Goal: Check status: Check status

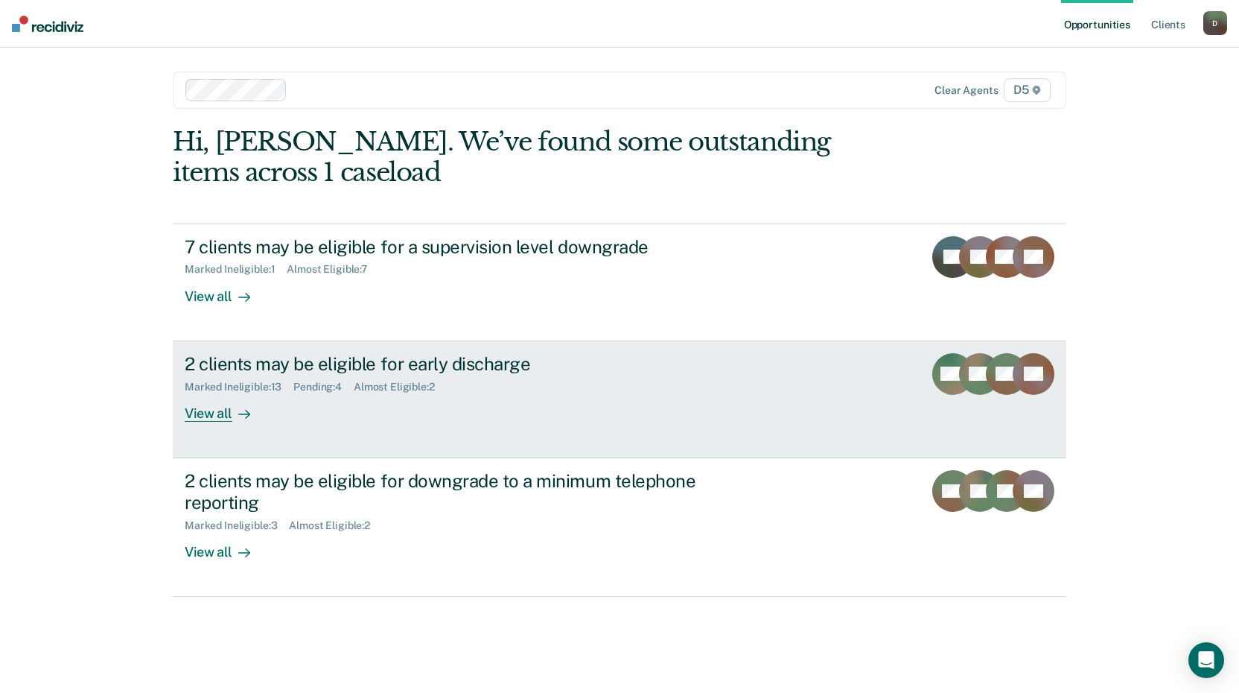
click at [327, 384] on div "Pending : 4" at bounding box center [323, 387] width 60 height 13
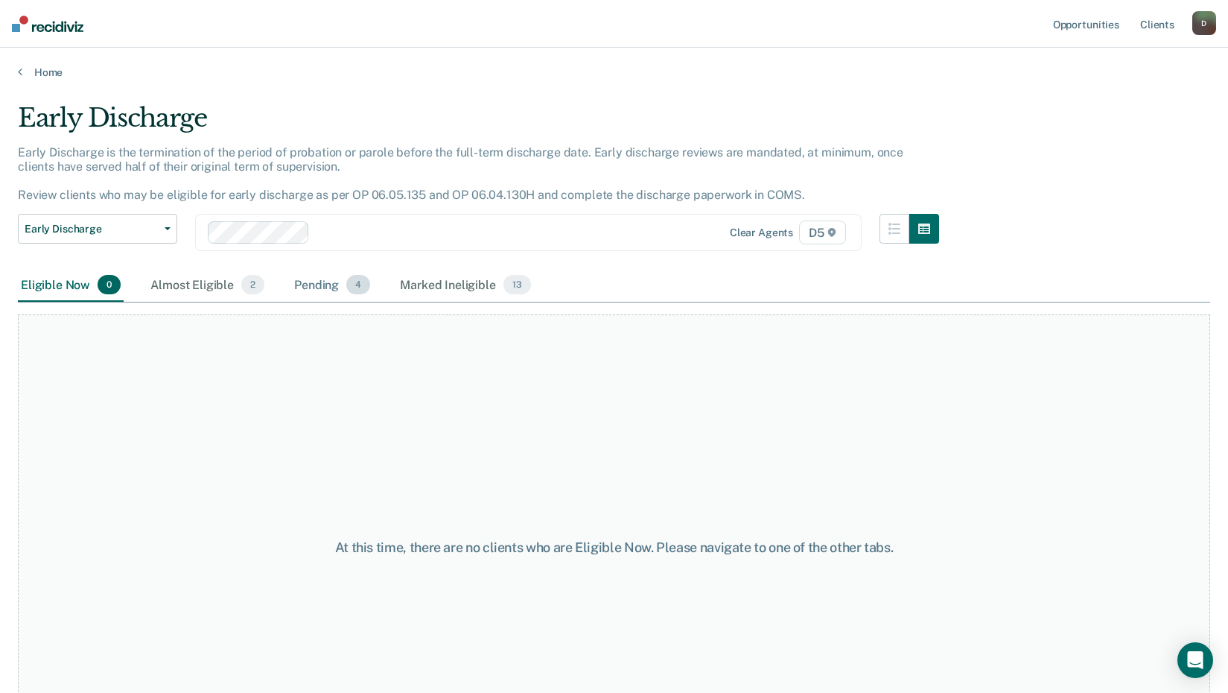
click at [328, 282] on div "Pending 4" at bounding box center [332, 285] width 82 height 33
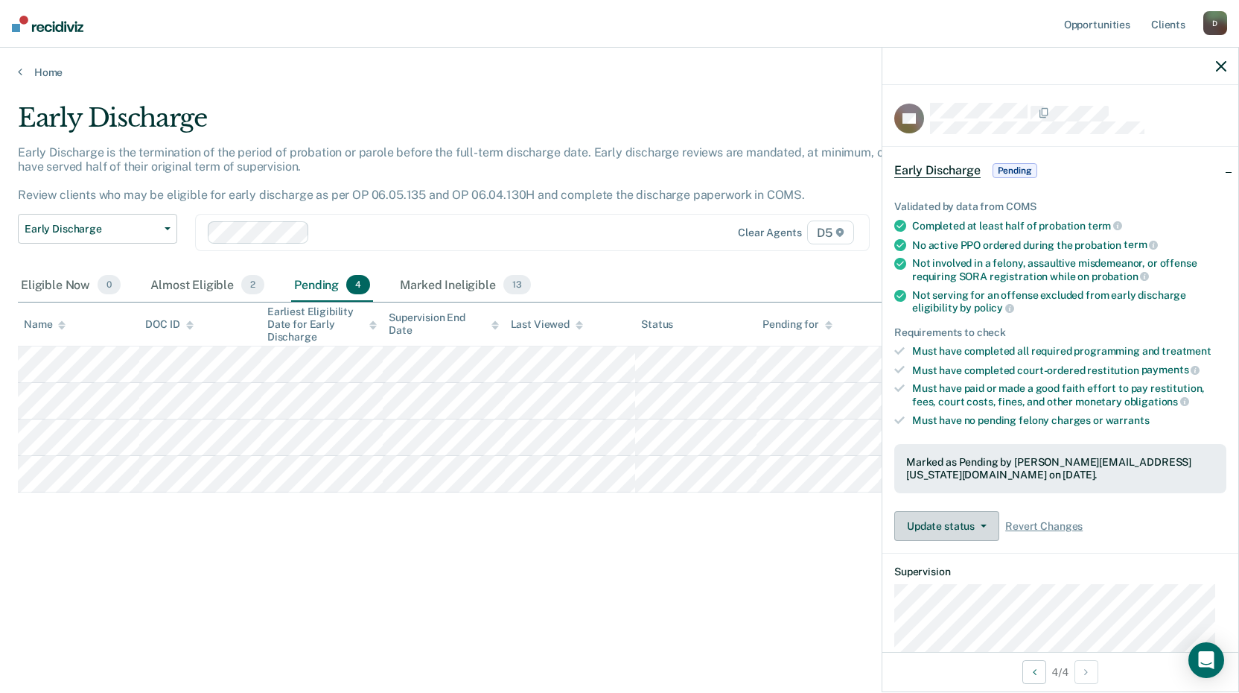
click at [983, 529] on button "Update status" at bounding box center [946, 526] width 105 height 30
click at [683, 598] on div "Early Discharge Early Discharge is the termination of the period of probation o…" at bounding box center [620, 366] width 1204 height 526
click at [951, 523] on button "Update status" at bounding box center [946, 526] width 105 height 30
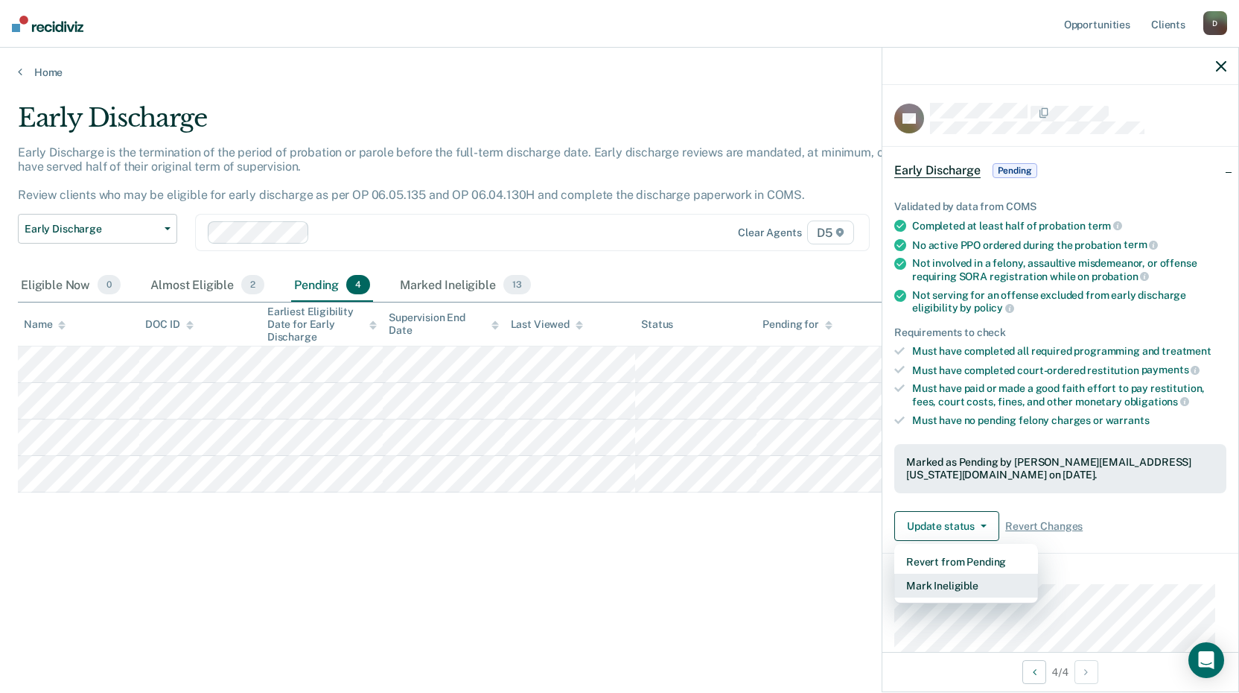
click at [944, 585] on button "Mark Ineligible" at bounding box center [966, 585] width 144 height 24
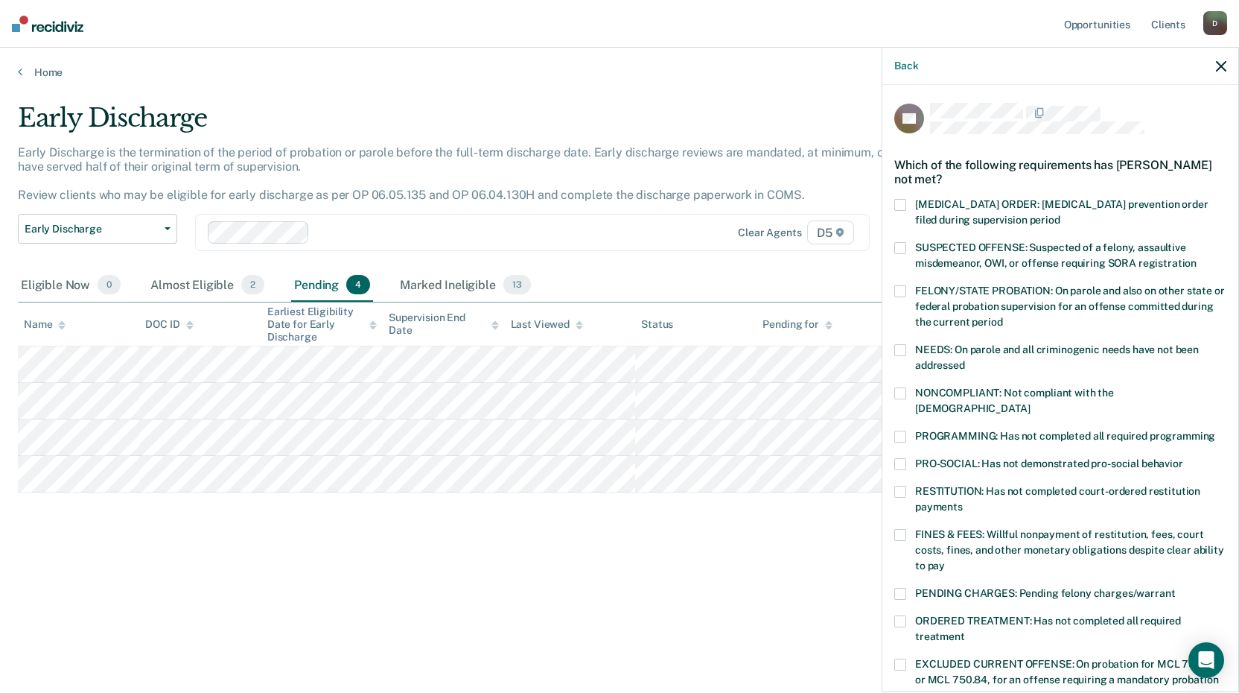
click at [897, 467] on div "PRO-SOCIAL: Has not demonstrated pro-social behavior" at bounding box center [1060, 472] width 332 height 28
click at [897, 486] on span at bounding box center [900, 492] width 12 height 12
click at [900, 458] on span at bounding box center [900, 464] width 12 height 12
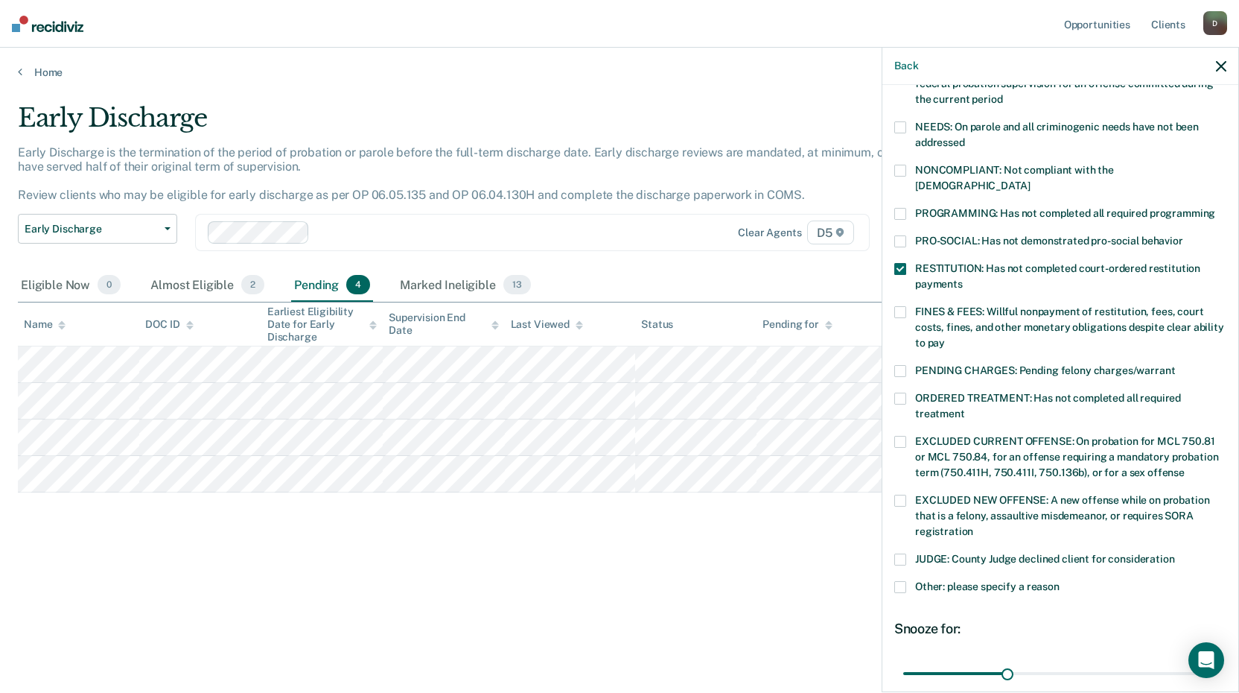
scroll to position [346, 0]
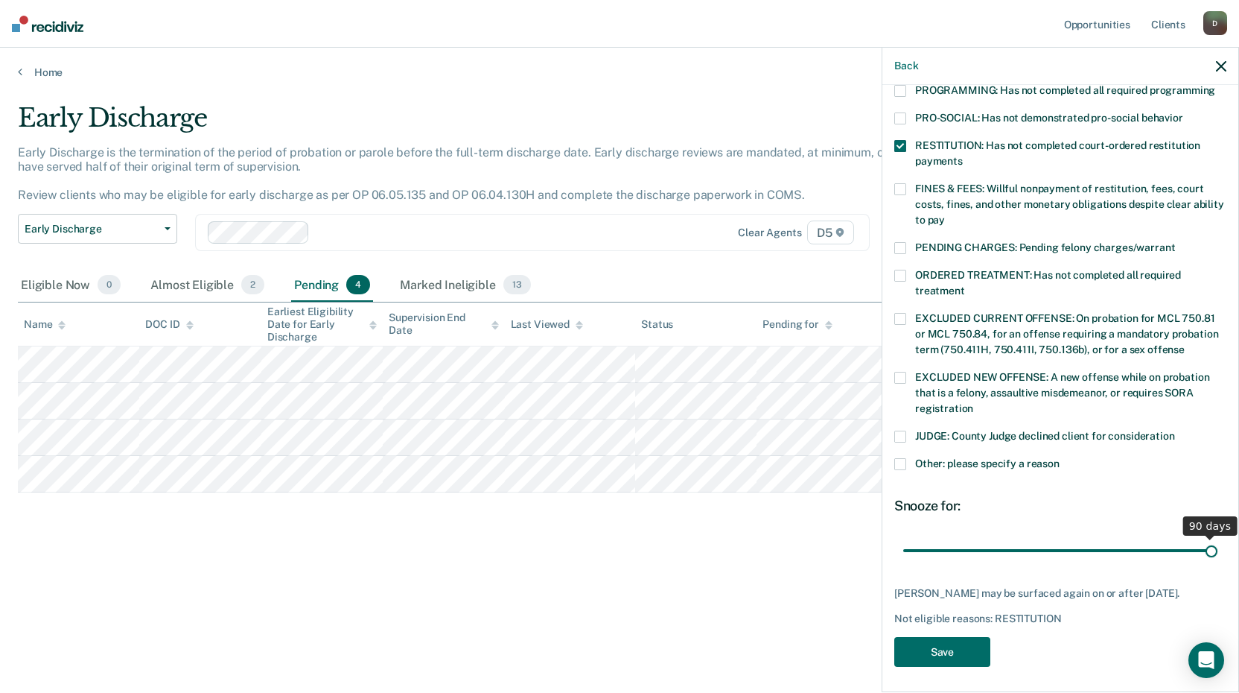
drag, startPoint x: 1003, startPoint y: 534, endPoint x: 1393, endPoint y: 635, distance: 402.3
type input "90"
click at [1218, 563] on input "range" at bounding box center [1060, 550] width 314 height 26
click at [941, 646] on button "Save" at bounding box center [942, 652] width 96 height 31
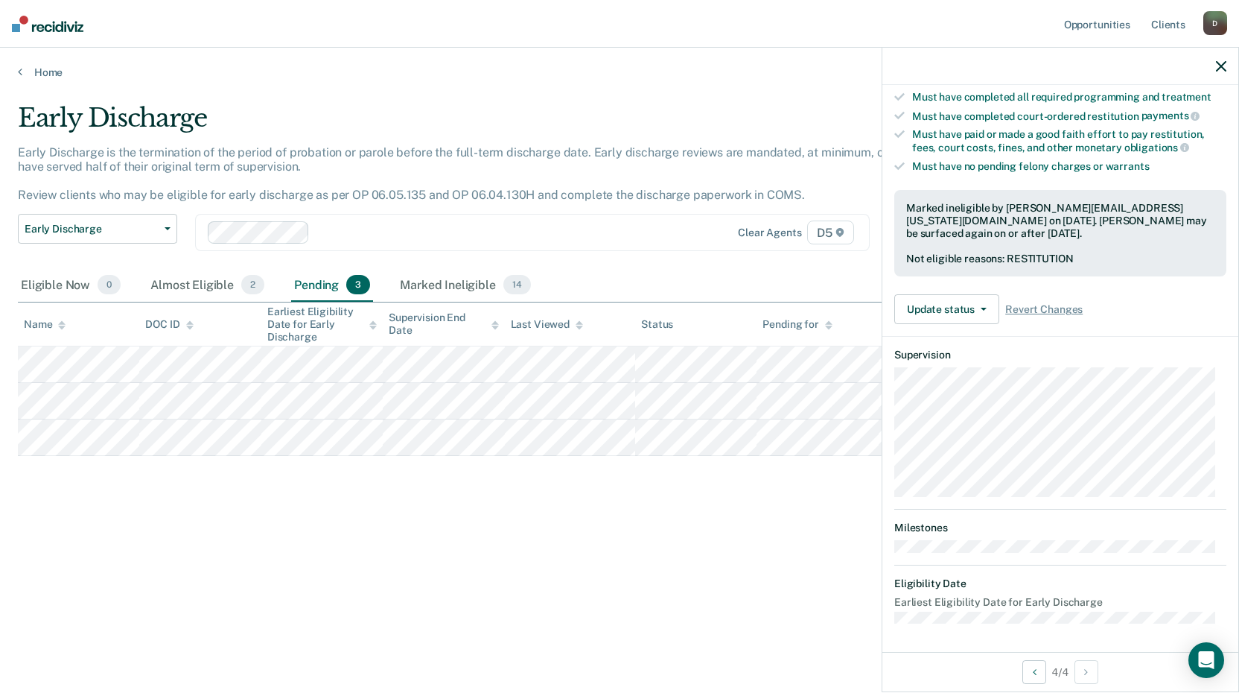
scroll to position [232, 0]
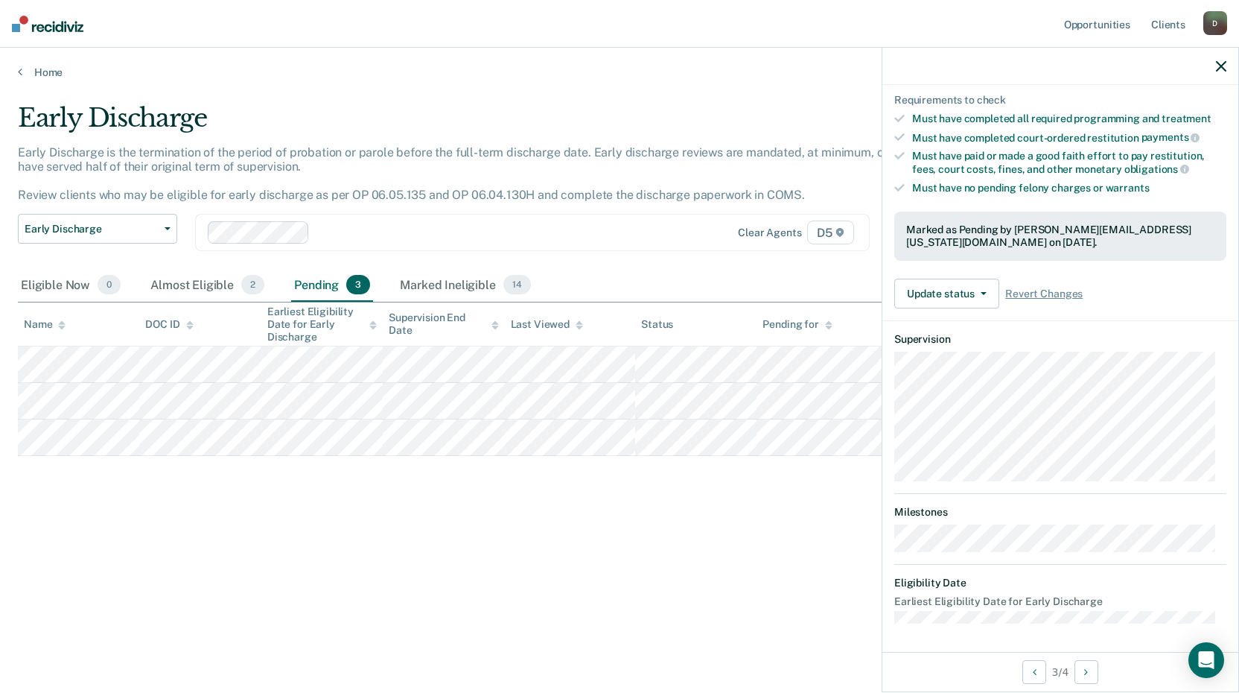
click at [104, 527] on div "Early Discharge Early Discharge is the termination of the period of probation o…" at bounding box center [620, 342] width 1204 height 478
click at [1220, 69] on icon "button" at bounding box center [1221, 66] width 10 height 10
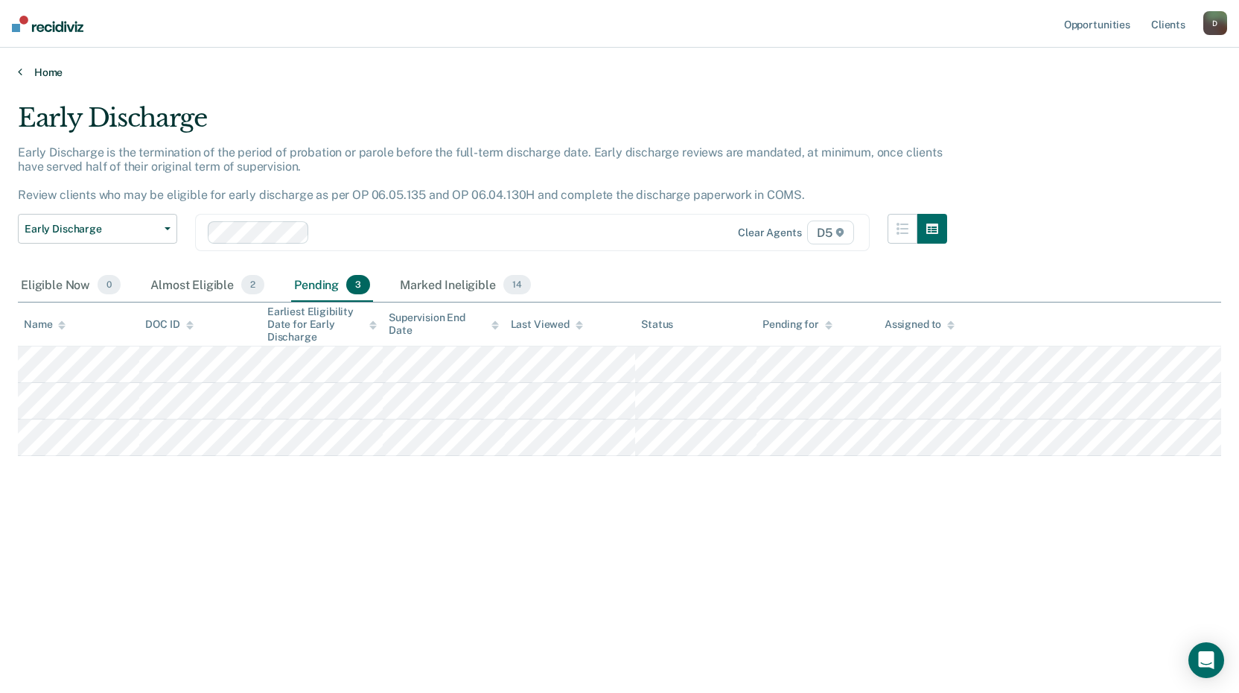
click at [19, 69] on icon at bounding box center [20, 72] width 4 height 12
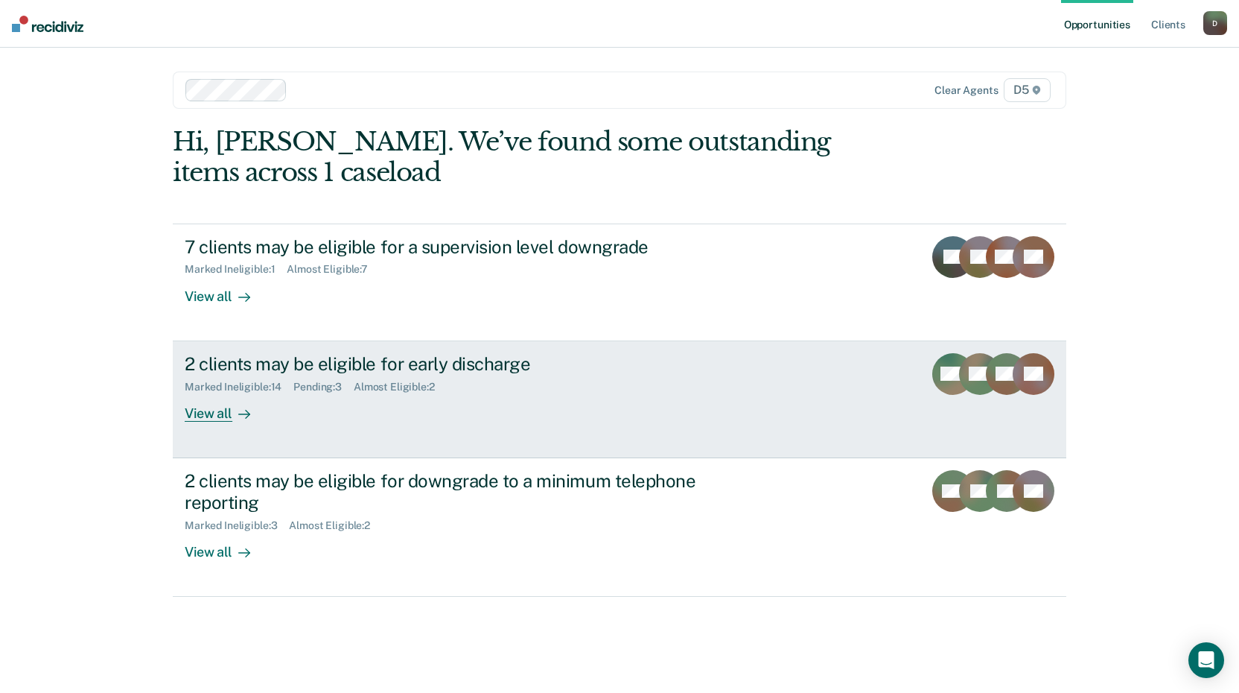
click at [315, 397] on div "2 clients may be eligible for early discharge Marked Ineligible : 14 Pending : …" at bounding box center [464, 387] width 559 height 69
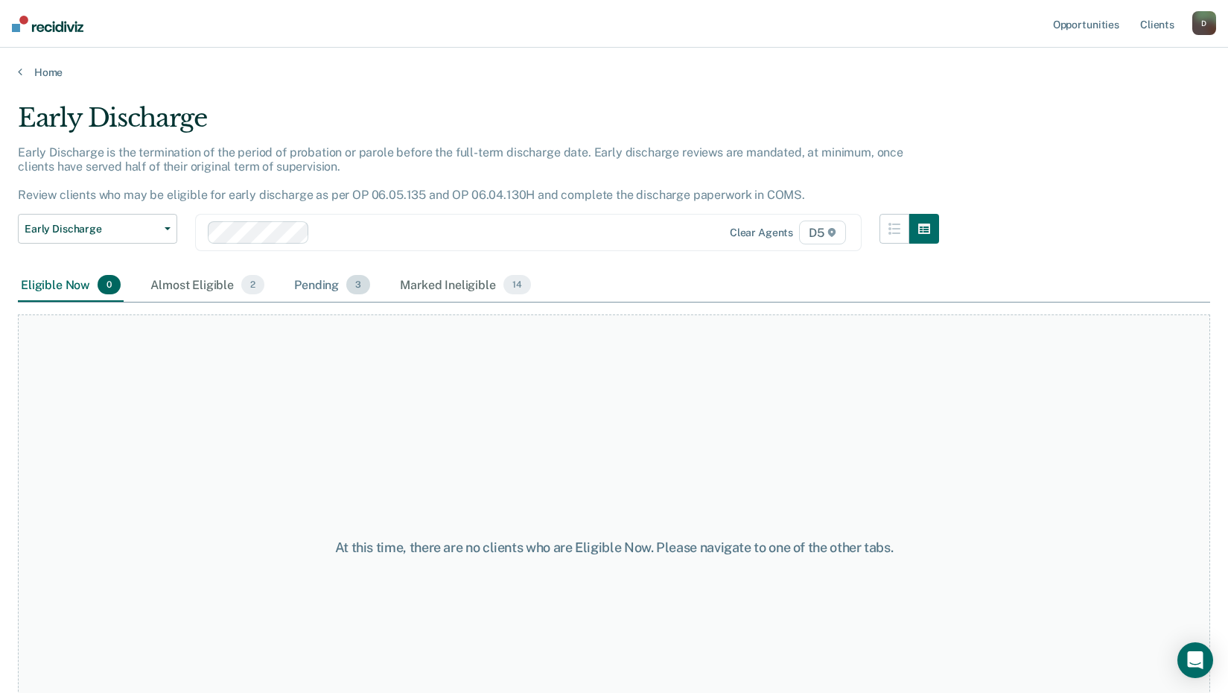
click at [306, 280] on div "Pending 3" at bounding box center [332, 285] width 82 height 33
